Goal: Task Accomplishment & Management: Understand process/instructions

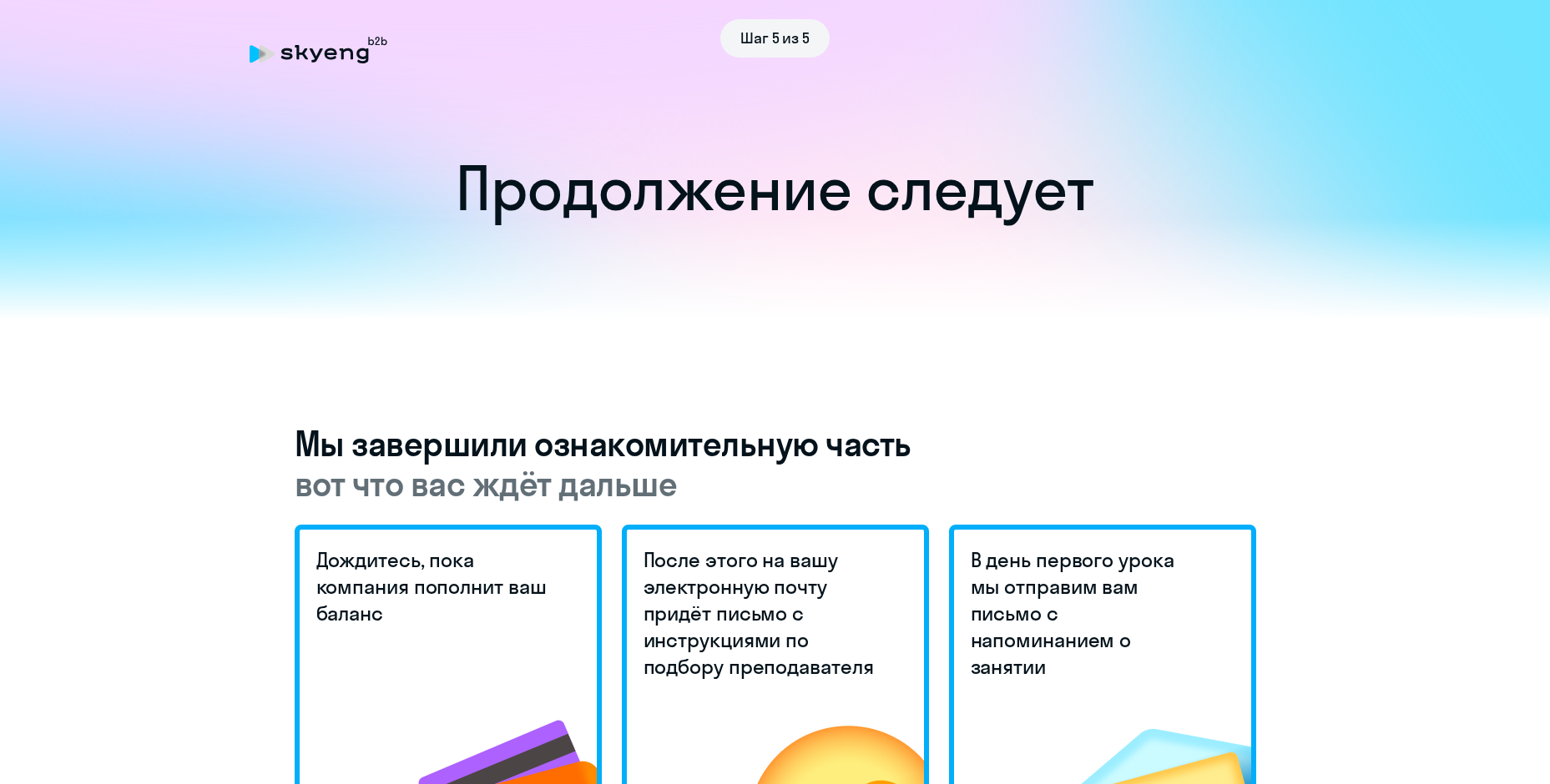
click at [335, 45] on div "Шаг 5 из 5" at bounding box center [775, 38] width 1051 height 39
click at [332, 50] on div "Шаг 5 из 5" at bounding box center [775, 38] width 1051 height 39
click at [258, 45] on div "Шаг 5 из 5" at bounding box center [775, 38] width 1051 height 39
click at [669, 35] on div "Шаг 5 из 5" at bounding box center [775, 38] width 1051 height 39
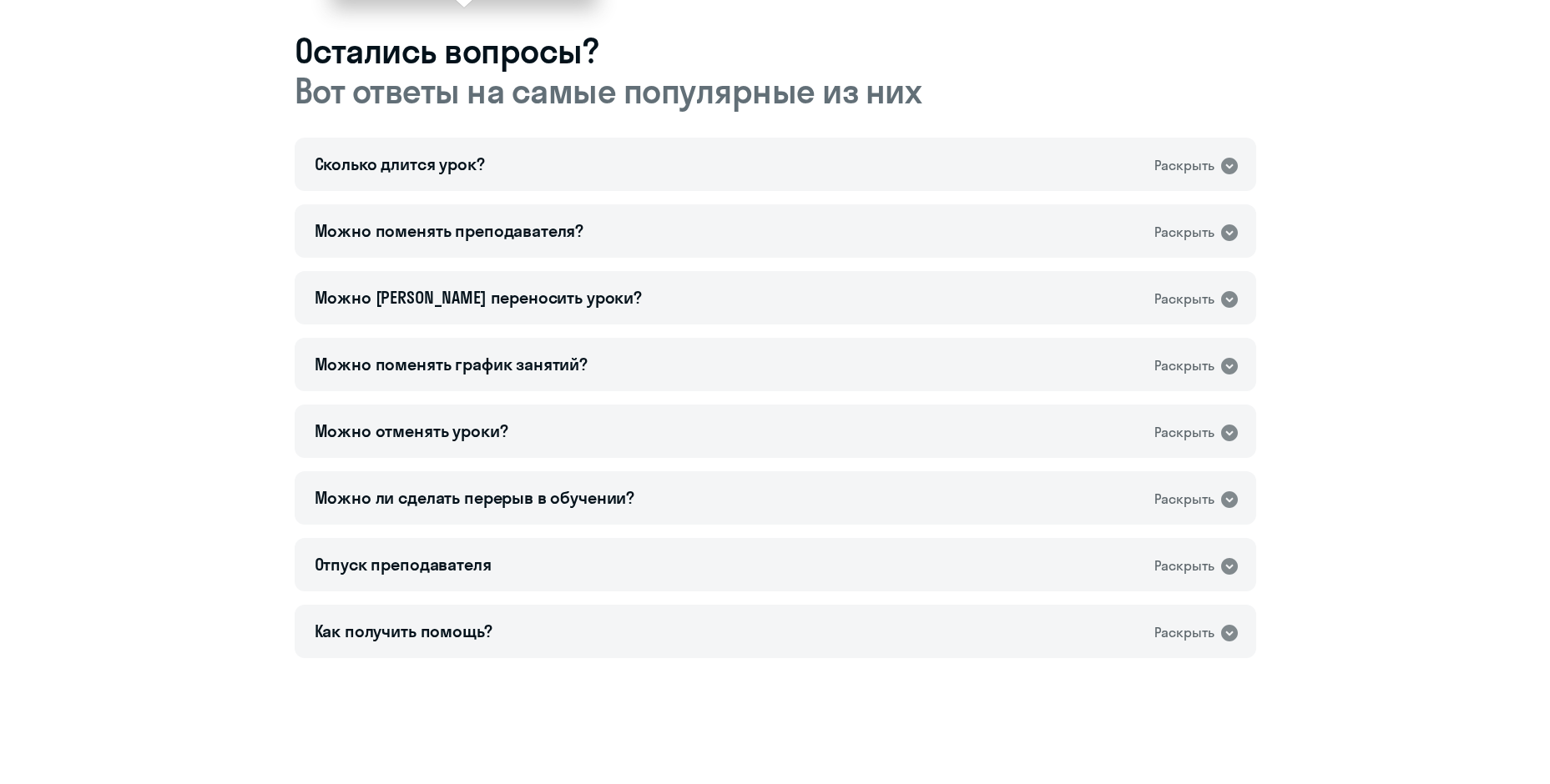
scroll to position [961, 0]
